Goal: Task Accomplishment & Management: Use online tool/utility

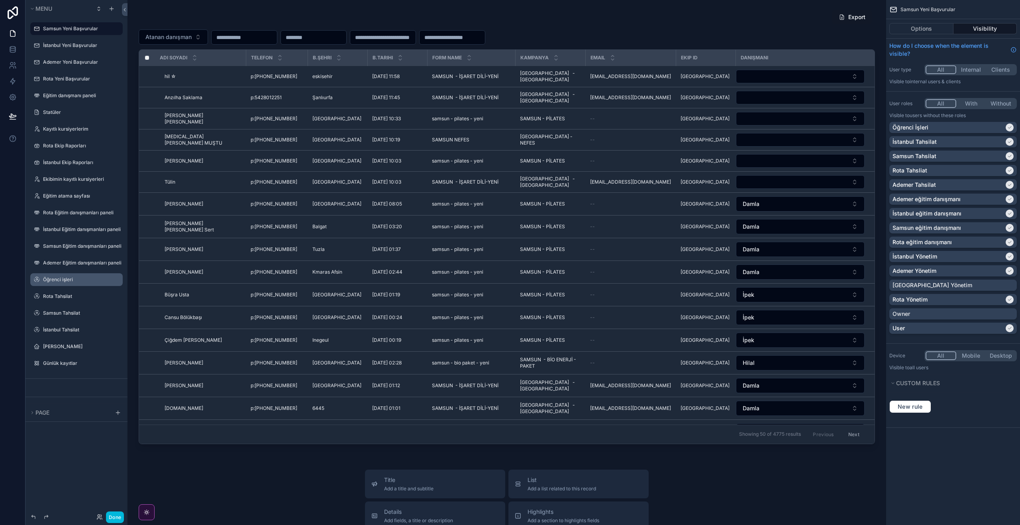
click at [83, 282] on label "Öğrenci işleri" at bounding box center [80, 280] width 75 height 6
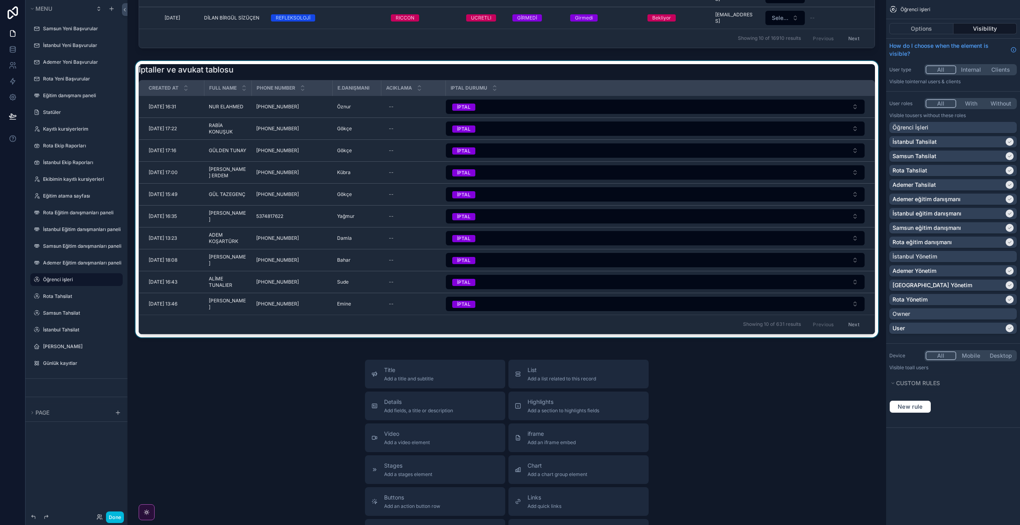
scroll to position [1100, 0]
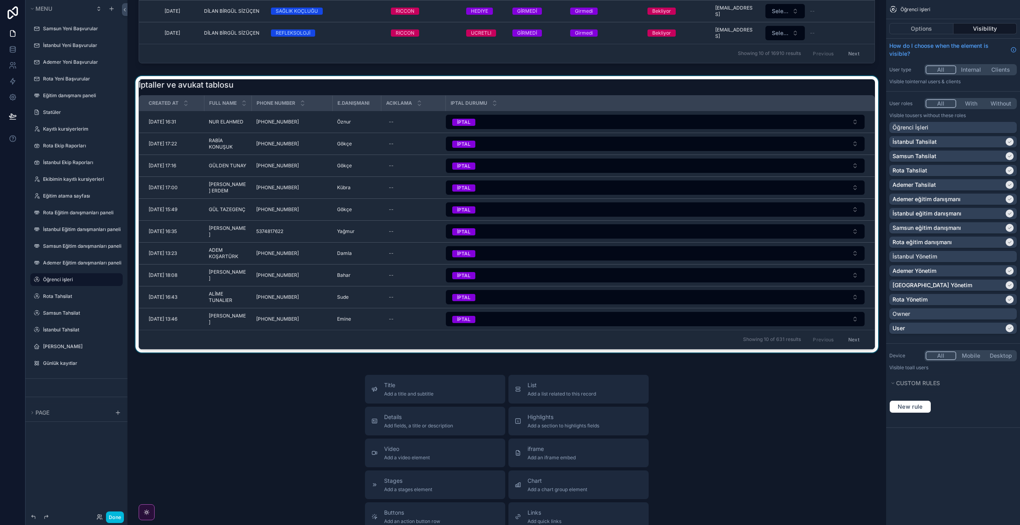
click at [325, 209] on div "scrollable content" at bounding box center [507, 216] width 746 height 280
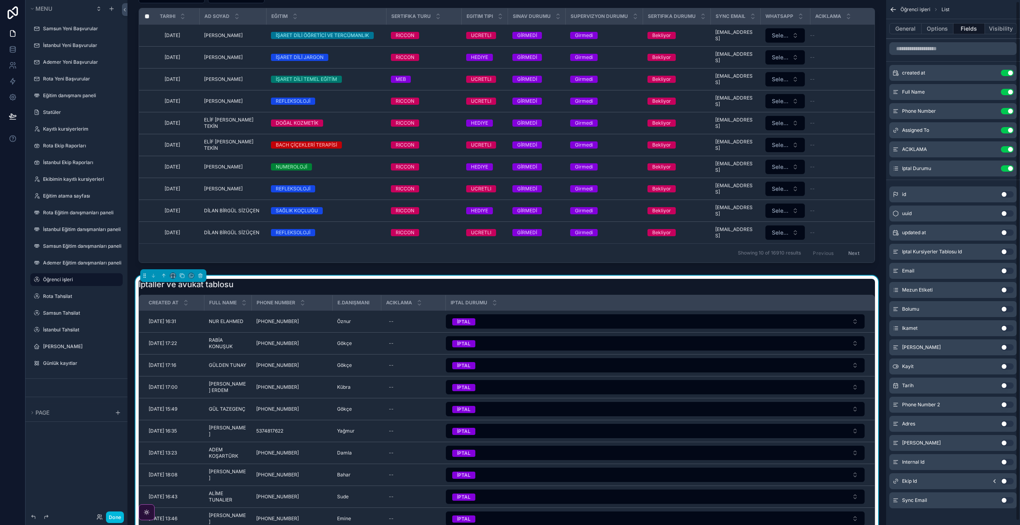
scroll to position [6, 0]
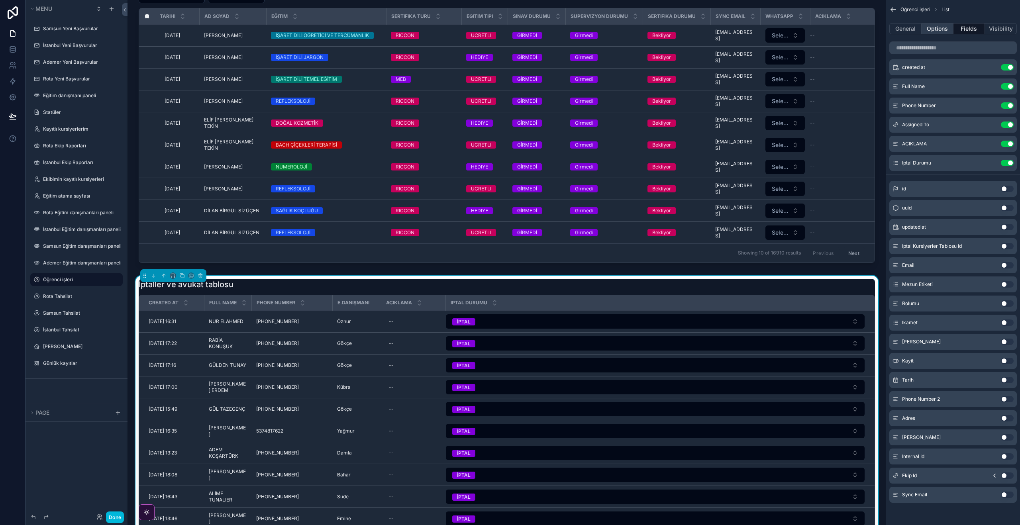
click at [931, 29] on button "Options" at bounding box center [938, 28] width 32 height 11
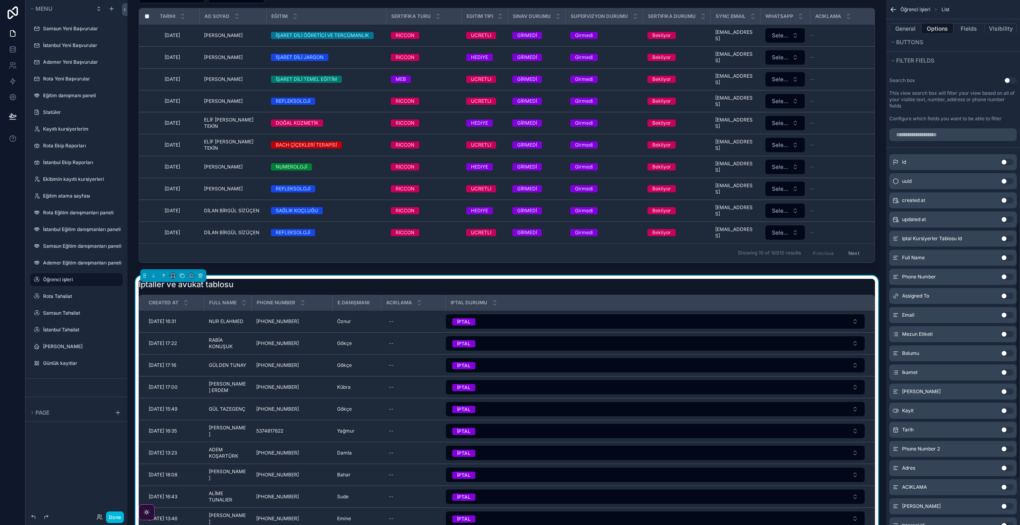
scroll to position [456, 0]
click at [1004, 256] on button "Use setting" at bounding box center [1007, 256] width 13 height 6
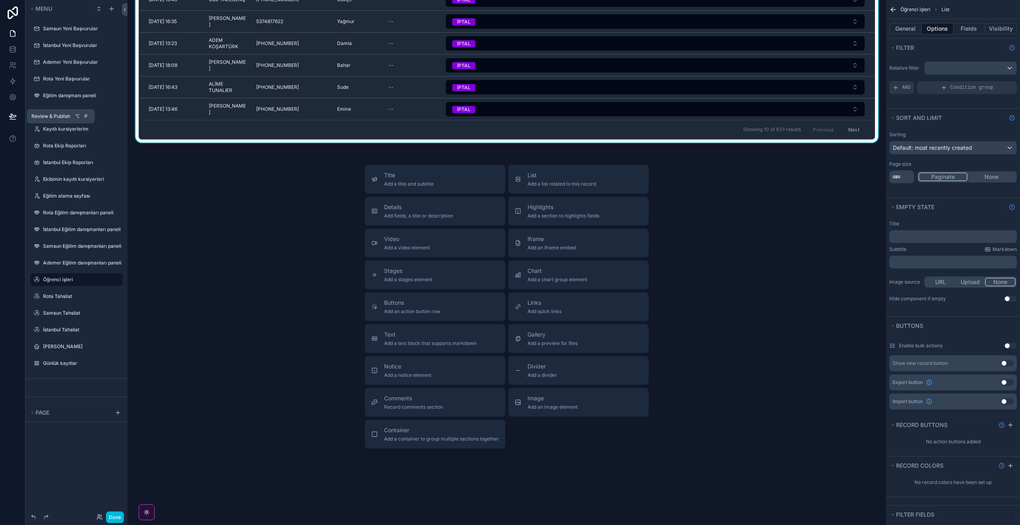
scroll to position [1321, 0]
click at [12, 116] on icon at bounding box center [13, 116] width 8 height 8
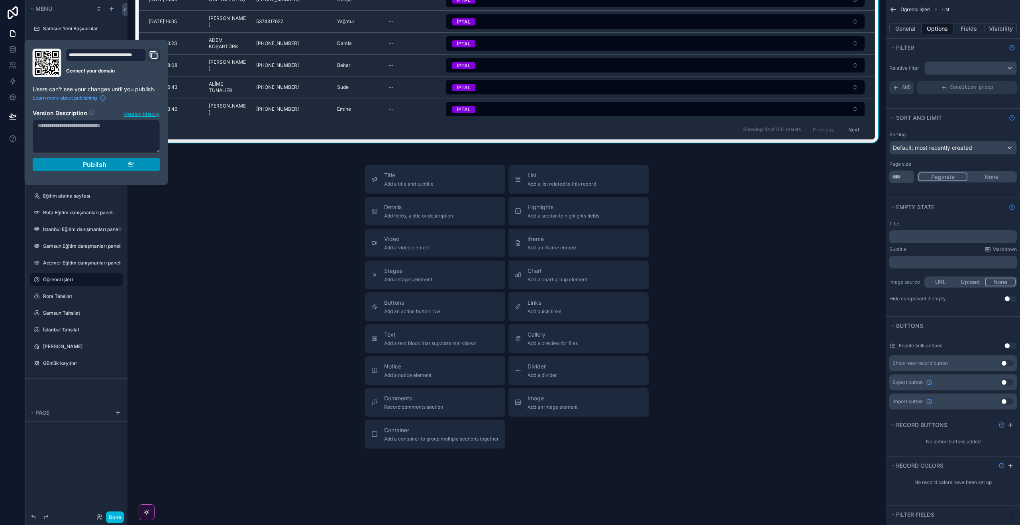
click at [125, 170] on button "Publish" at bounding box center [96, 165] width 127 height 14
